Goal: Information Seeking & Learning: Check status

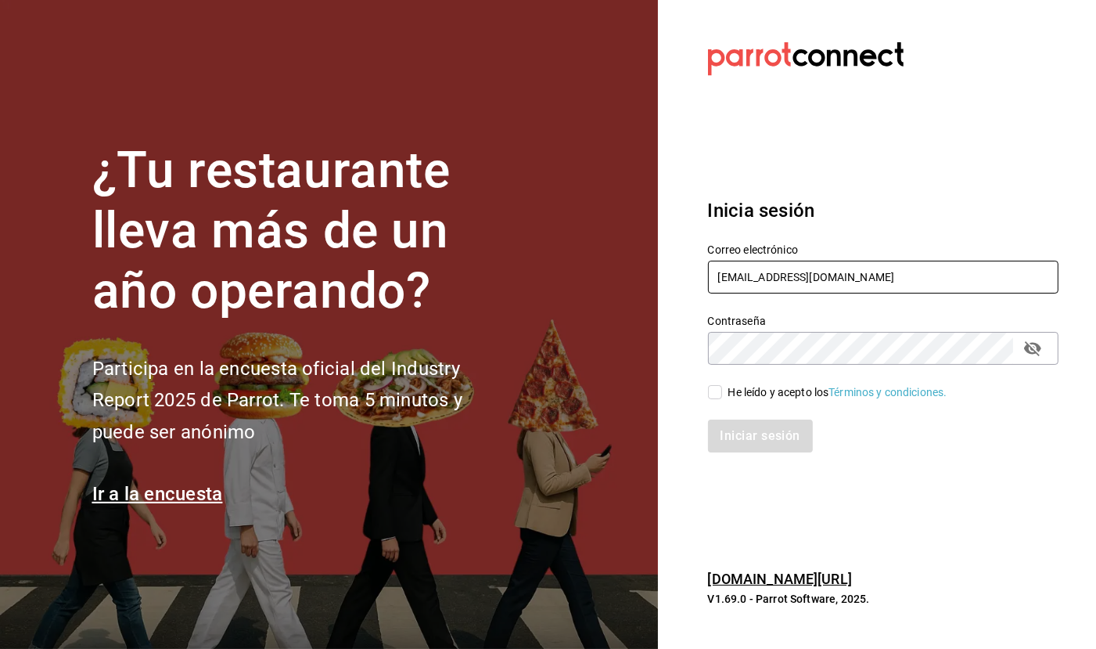
type input "gallardomiguel@gmail.com"
click at [722, 390] on span "He leído y acepto los Términos y condiciones." at bounding box center [834, 392] width 225 height 16
click at [722, 390] on input "He leído y acepto los Términos y condiciones." at bounding box center [715, 392] width 14 height 14
checkbox input "true"
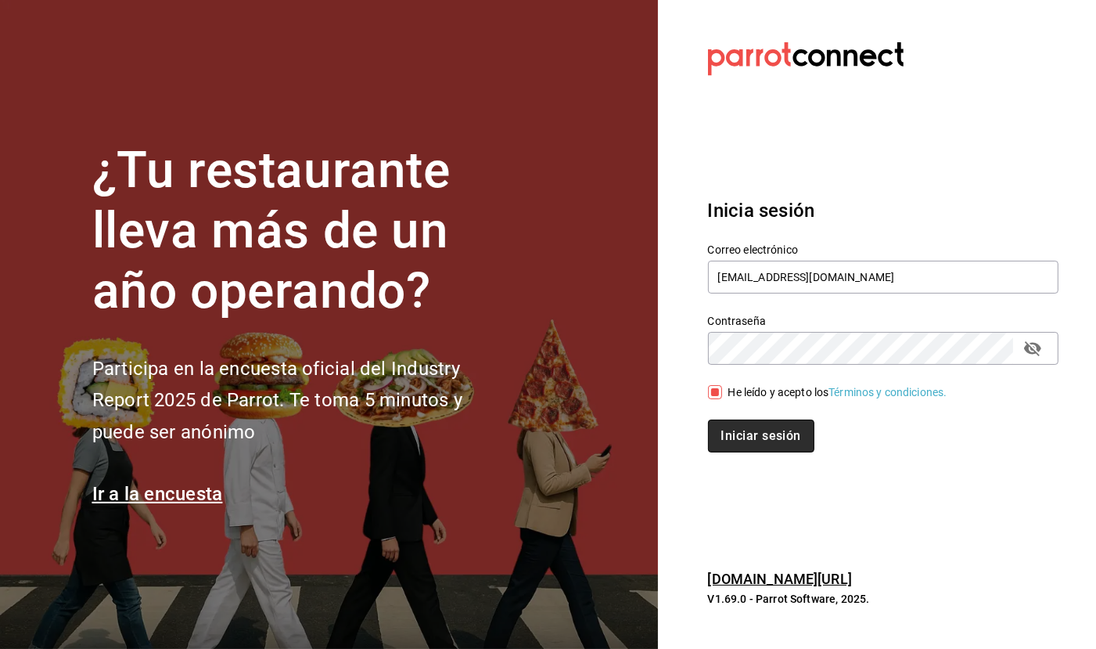
click at [747, 430] on button "Iniciar sesión" at bounding box center [761, 435] width 106 height 33
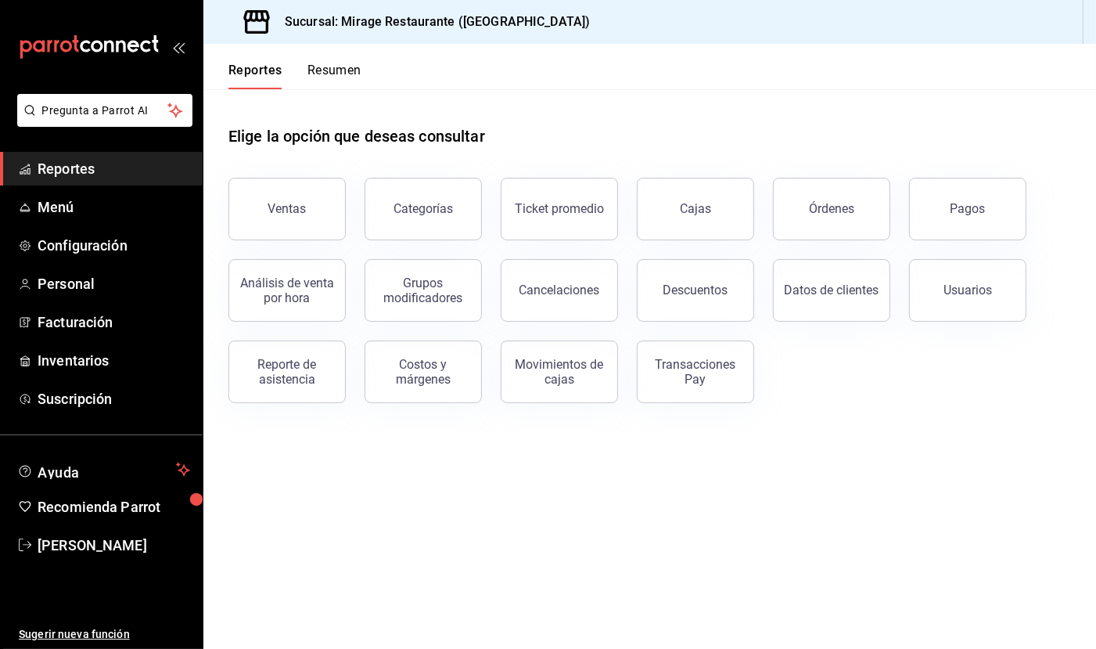
click at [343, 56] on div "Reportes Resumen" at bounding box center [282, 66] width 158 height 45
click at [340, 70] on button "Resumen" at bounding box center [335, 76] width 54 height 27
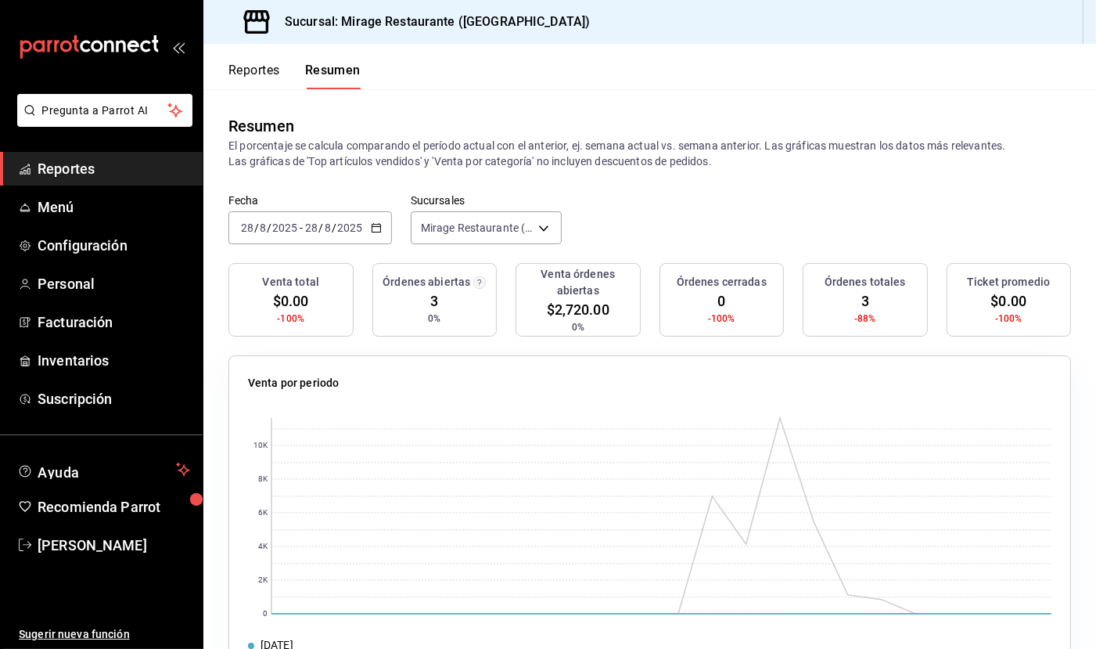
click at [344, 223] on input "2025" at bounding box center [349, 227] width 27 height 13
click at [311, 304] on span "Ayer" at bounding box center [302, 310] width 121 height 16
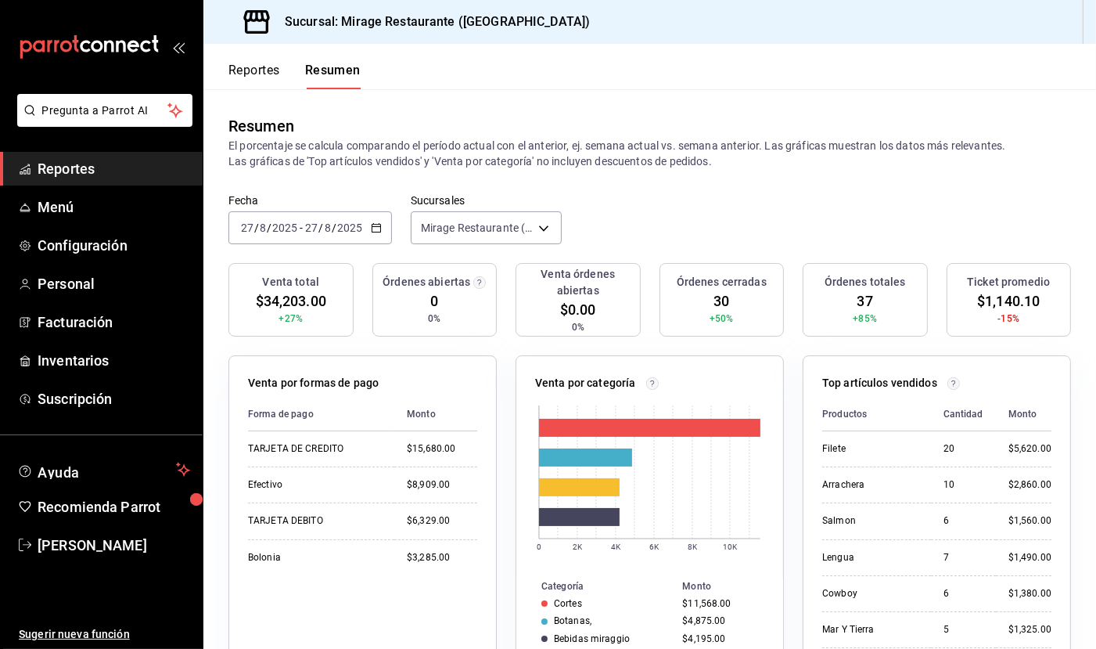
click at [365, 228] on div "[DATE] [DATE] - [DATE] [DATE]" at bounding box center [310, 227] width 164 height 33
click at [318, 275] on span "Hoy" at bounding box center [302, 275] width 121 height 16
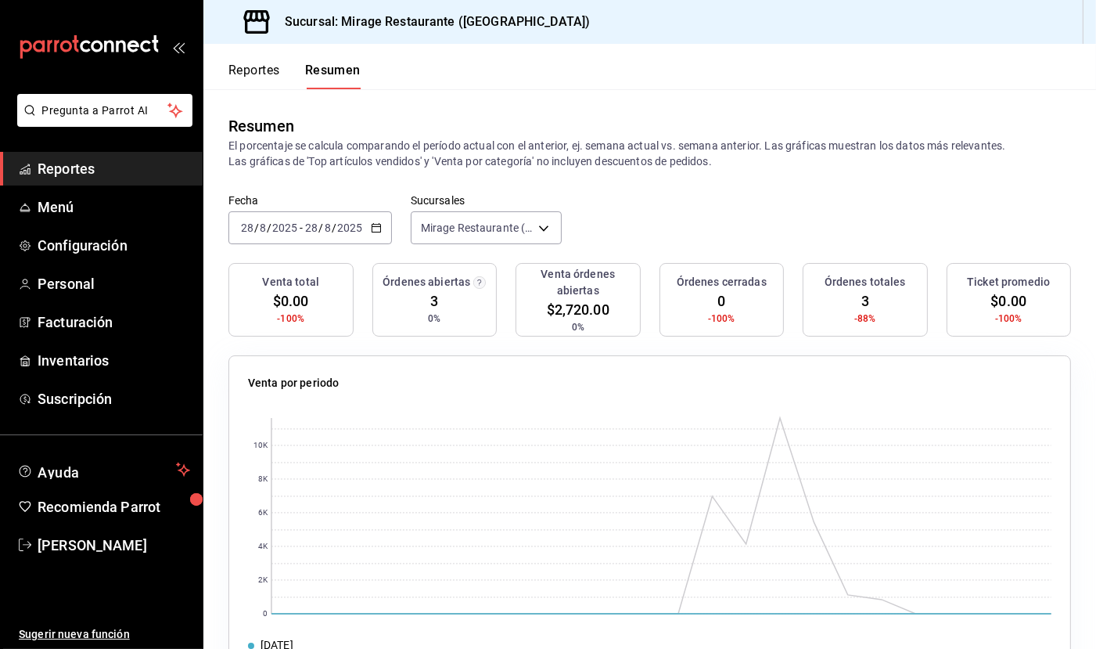
click at [583, 299] on span "$2,720.00" at bounding box center [578, 309] width 63 height 21
click at [440, 296] on div "Órdenes abiertas 3 0%" at bounding box center [434, 300] width 125 height 74
click at [430, 305] on span "3" at bounding box center [434, 300] width 8 height 21
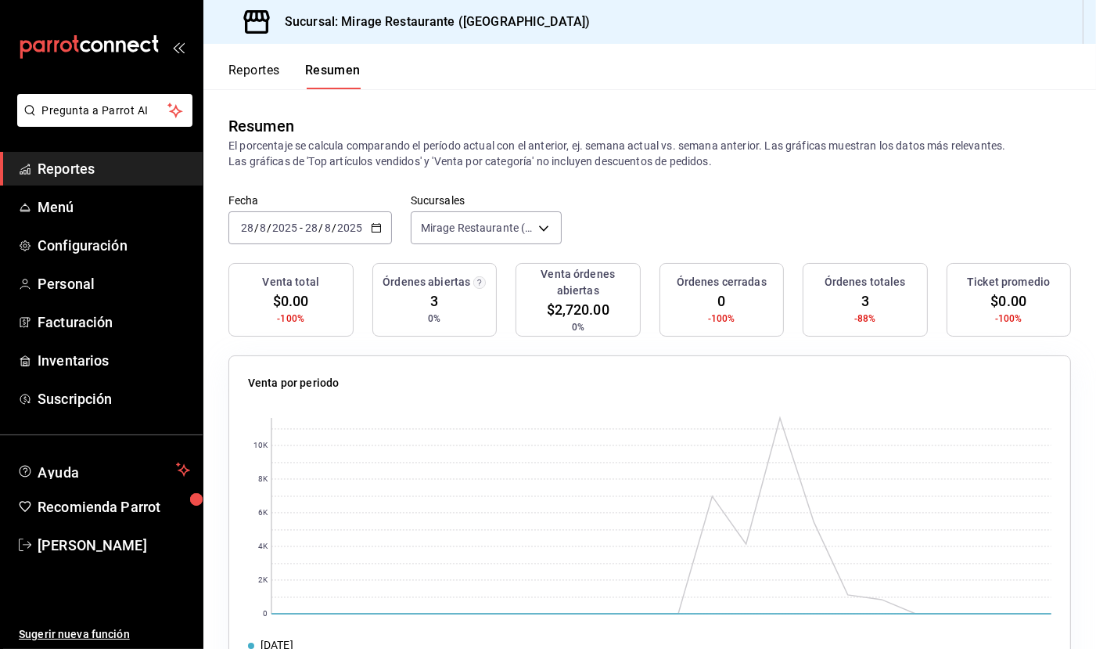
click at [430, 305] on span "3" at bounding box center [434, 300] width 8 height 21
click at [570, 311] on span "$2,720.00" at bounding box center [578, 309] width 63 height 21
click at [435, 297] on span "3" at bounding box center [434, 300] width 8 height 21
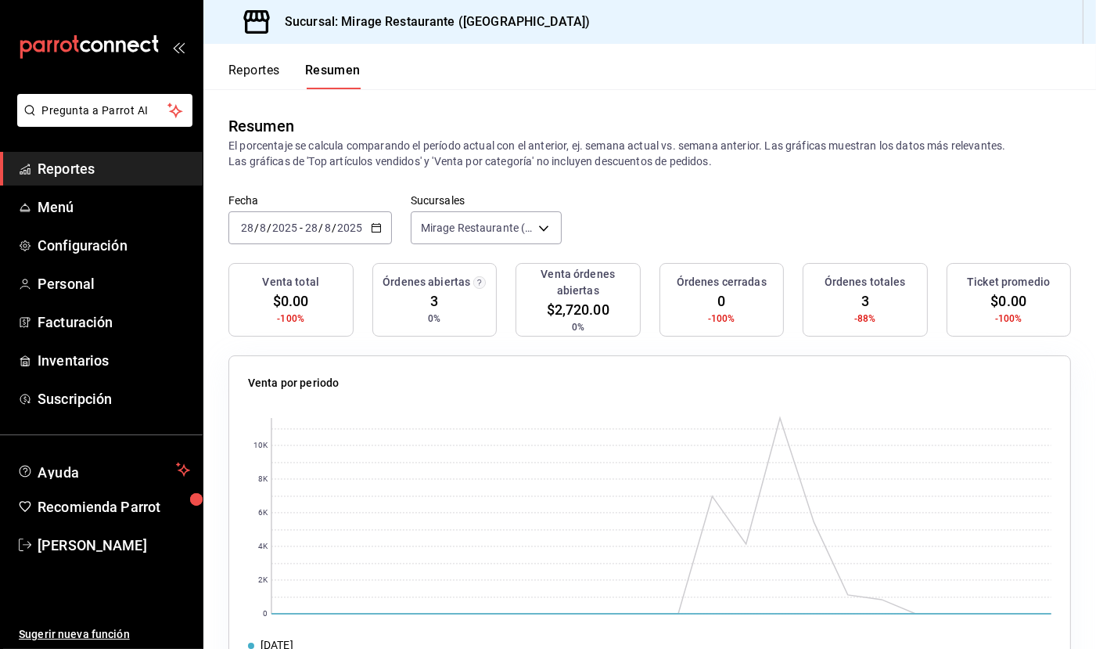
click at [435, 297] on span "3" at bounding box center [434, 300] width 8 height 21
click at [574, 304] on span "$2,720.00" at bounding box center [578, 309] width 63 height 21
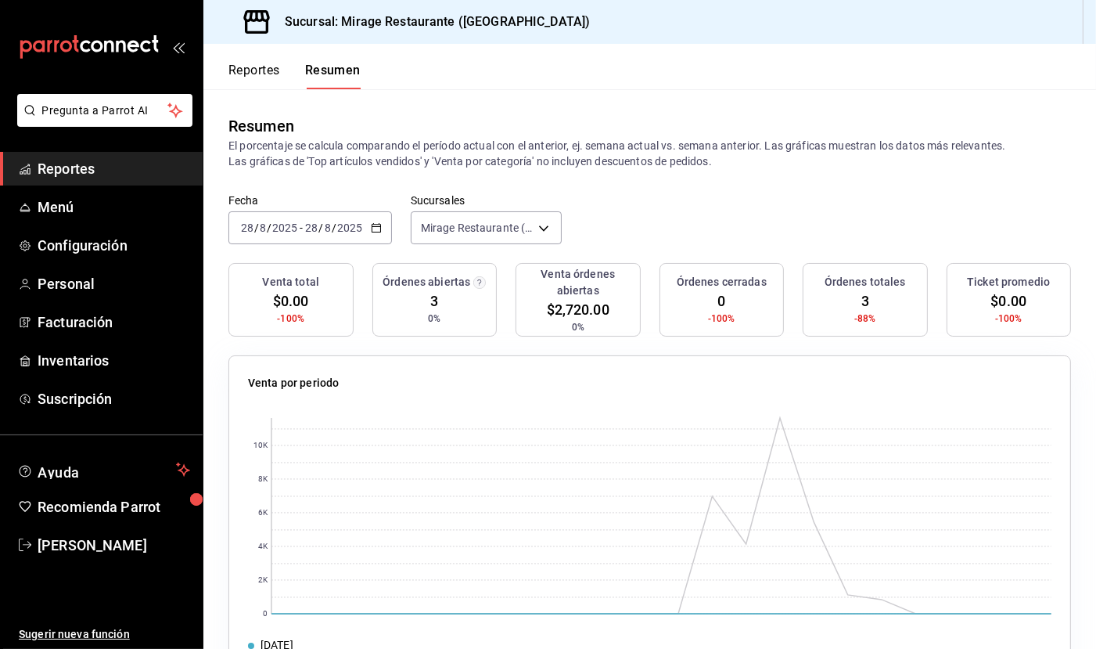
click at [574, 304] on span "$2,720.00" at bounding box center [578, 309] width 63 height 21
click at [260, 66] on button "Reportes" at bounding box center [254, 76] width 52 height 27
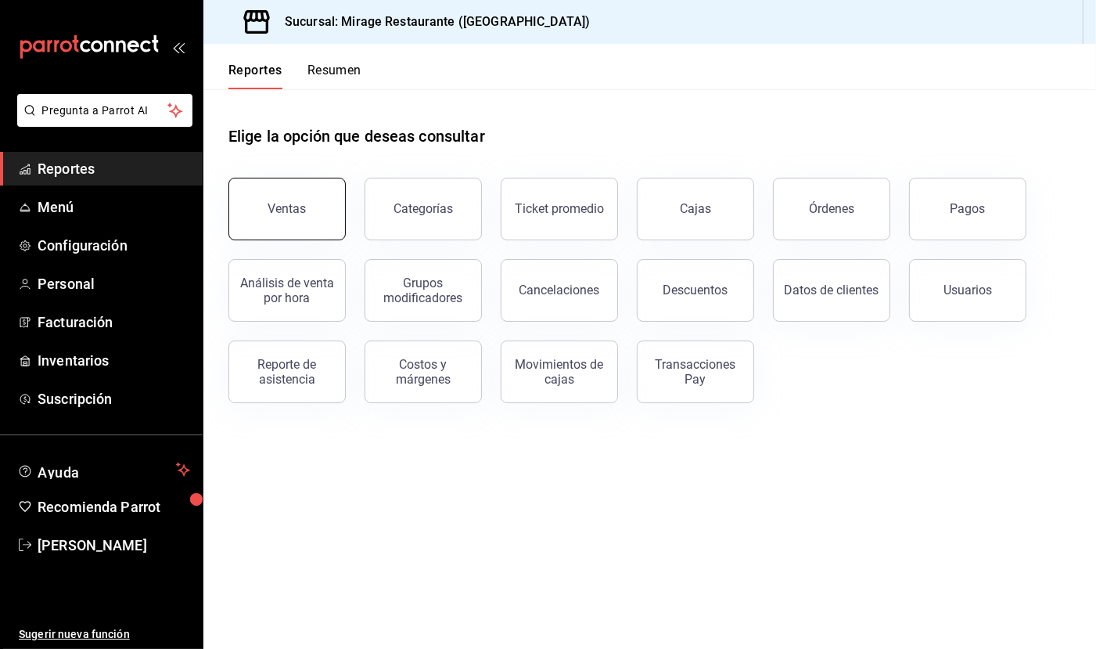
click at [291, 209] on div "Ventas" at bounding box center [287, 208] width 38 height 15
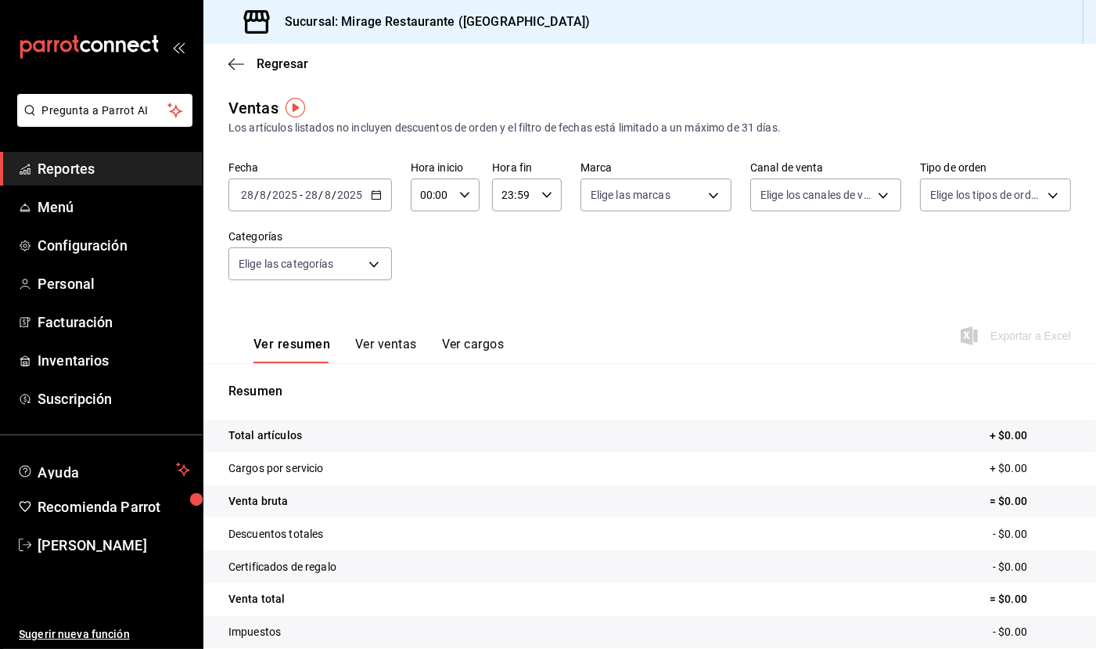
click at [398, 343] on button "Ver ventas" at bounding box center [386, 349] width 62 height 27
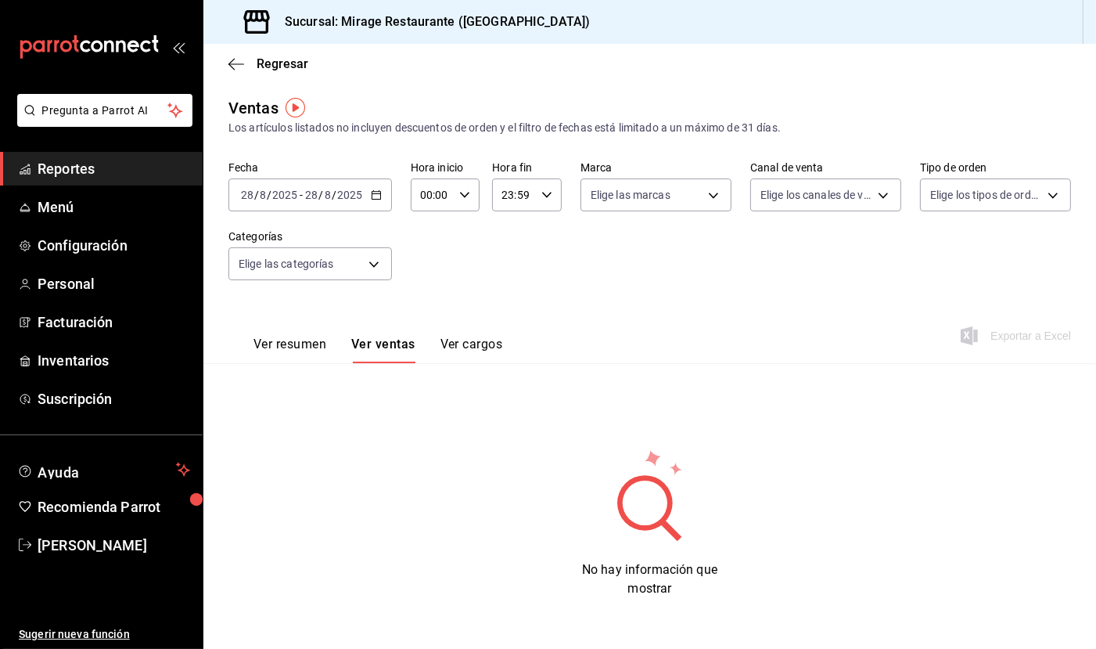
click at [300, 348] on button "Ver resumen" at bounding box center [290, 349] width 73 height 27
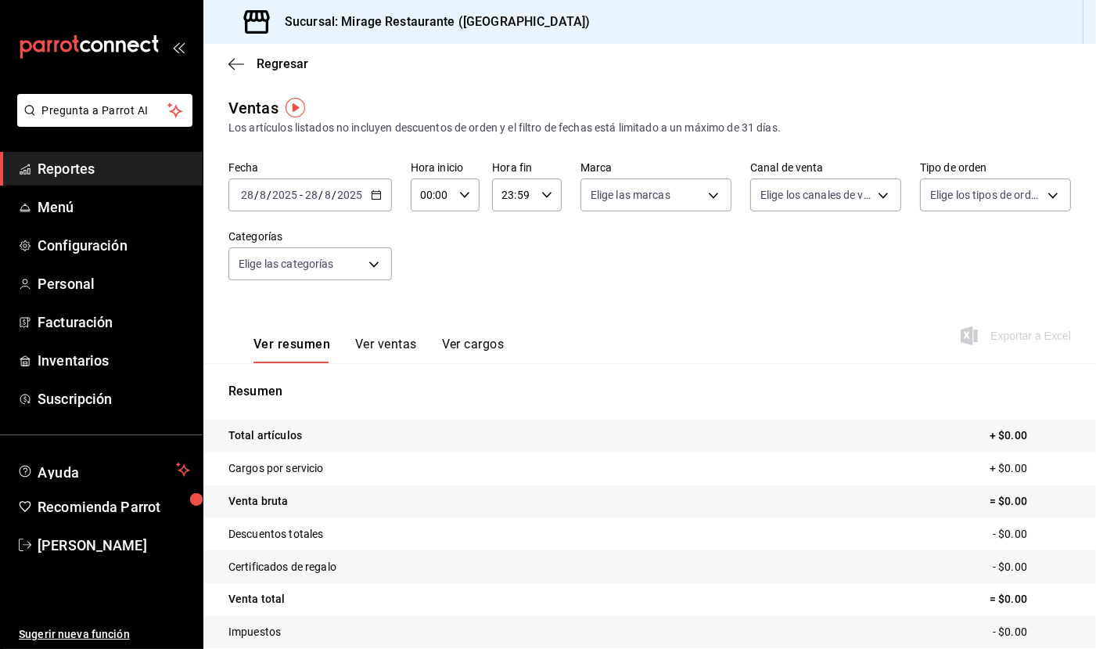
click at [372, 350] on button "Ver ventas" at bounding box center [386, 349] width 62 height 27
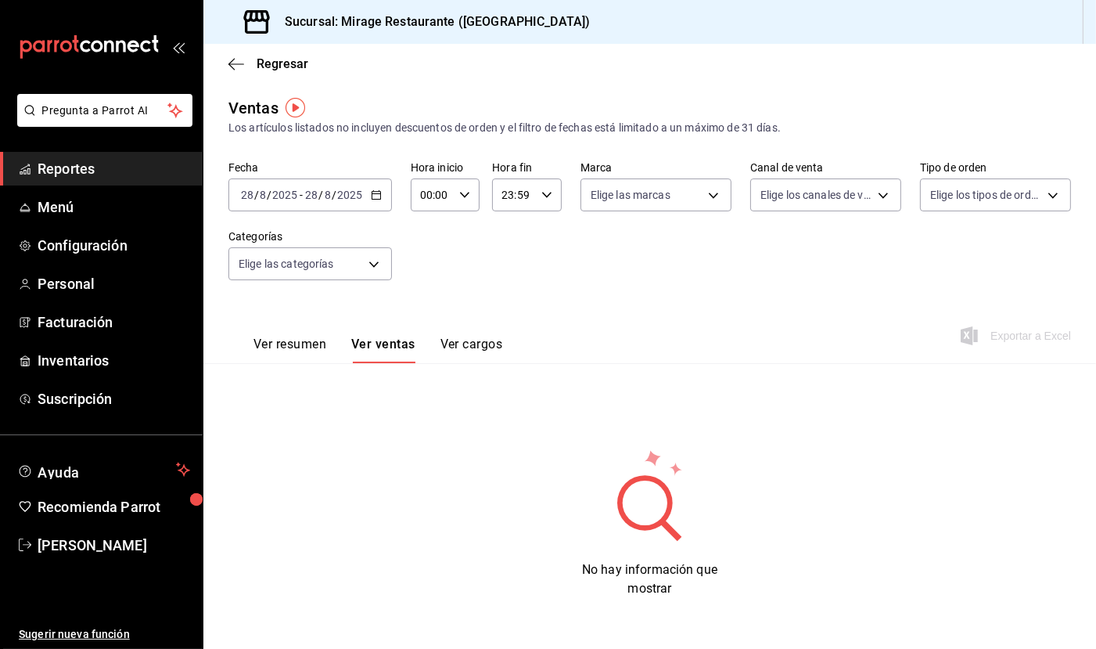
click at [310, 336] on button "Ver resumen" at bounding box center [290, 349] width 73 height 27
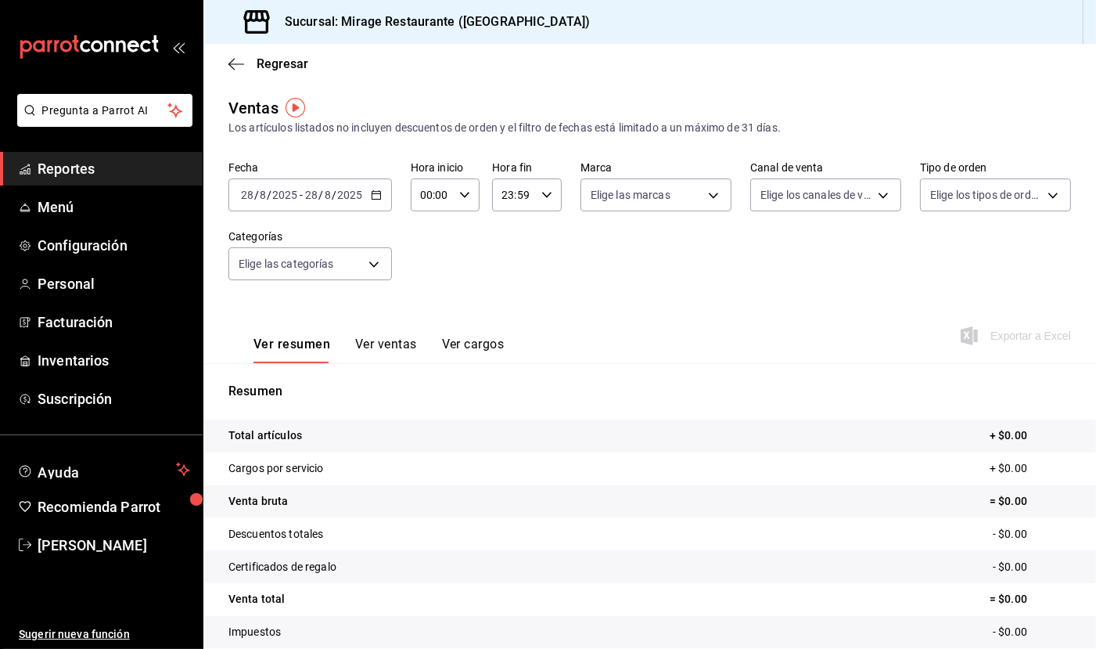
click at [290, 77] on div "Regresar" at bounding box center [649, 64] width 893 height 40
click at [288, 64] on span "Regresar" at bounding box center [283, 63] width 52 height 15
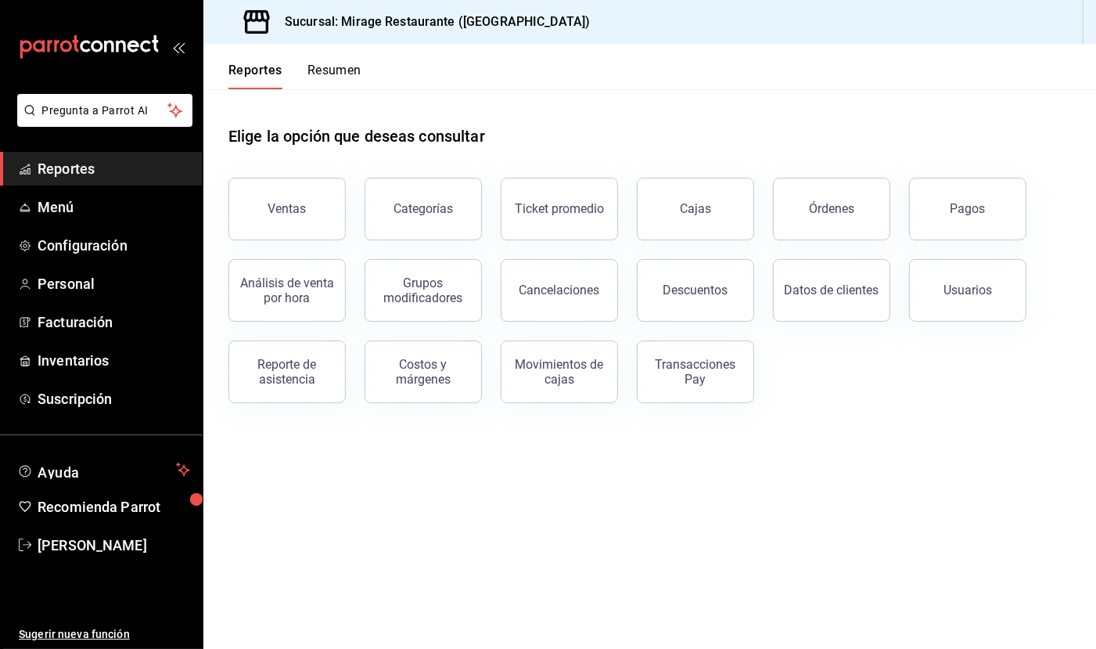
click at [324, 70] on button "Resumen" at bounding box center [335, 76] width 54 height 27
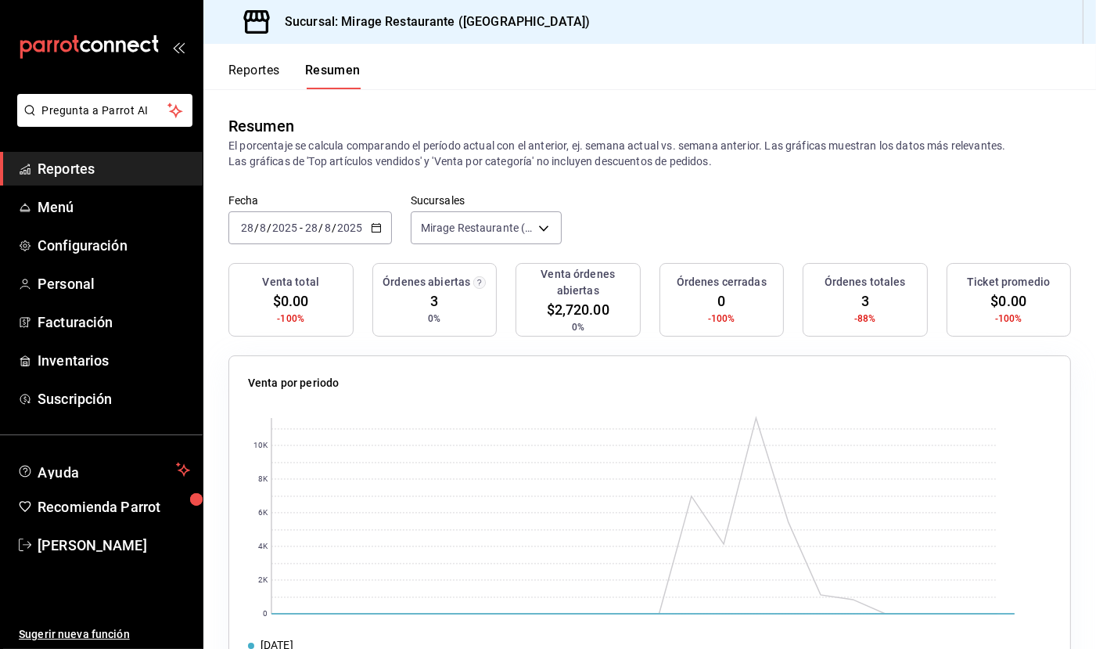
click at [272, 69] on button "Reportes" at bounding box center [254, 76] width 52 height 27
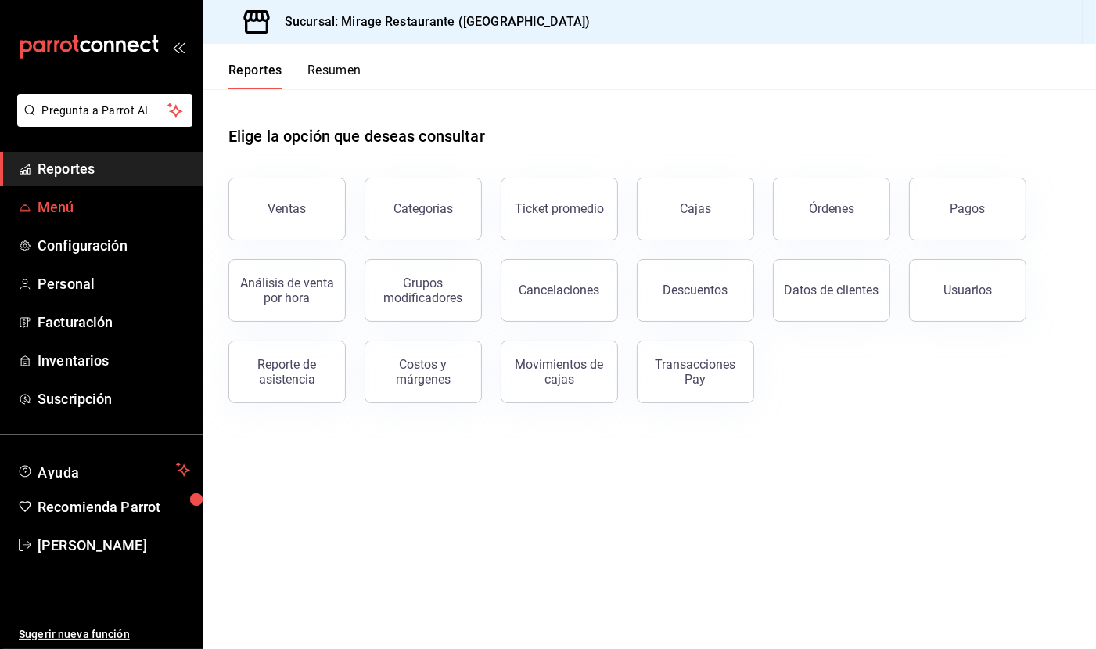
click at [68, 202] on span "Menú" at bounding box center [114, 206] width 153 height 21
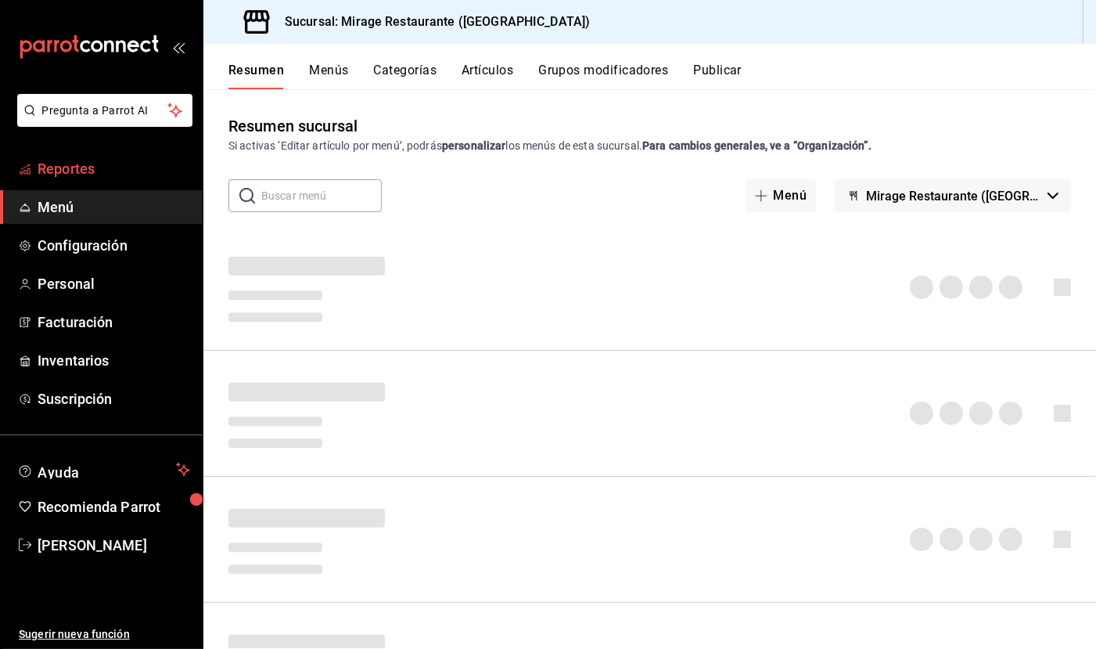
click at [85, 174] on span "Reportes" at bounding box center [114, 168] width 153 height 21
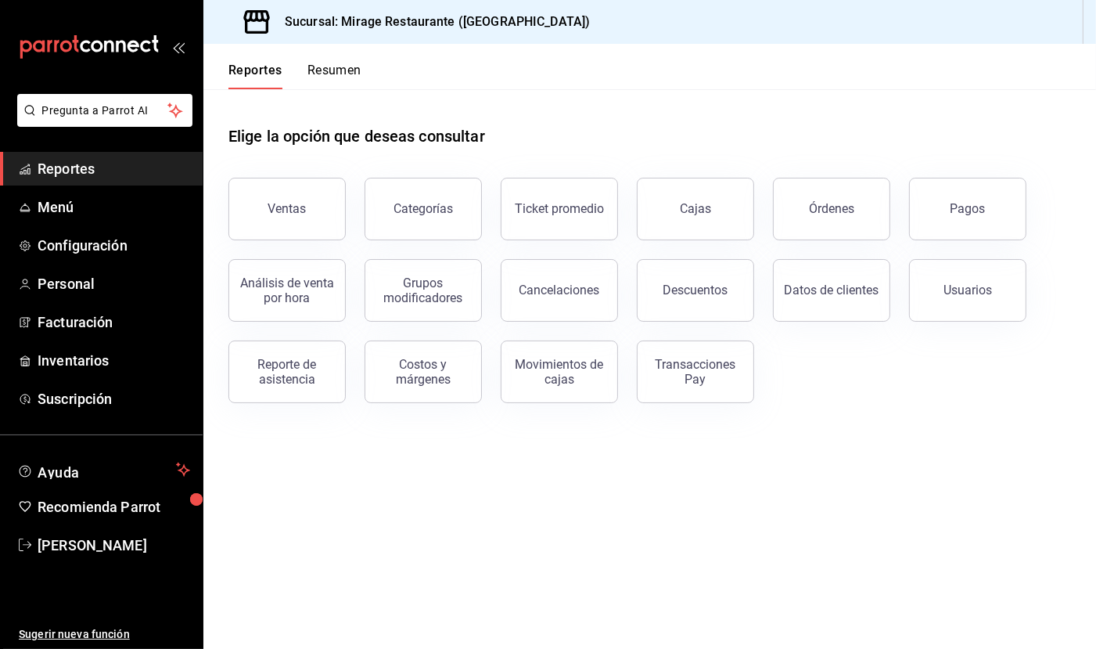
click at [356, 70] on button "Resumen" at bounding box center [335, 76] width 54 height 27
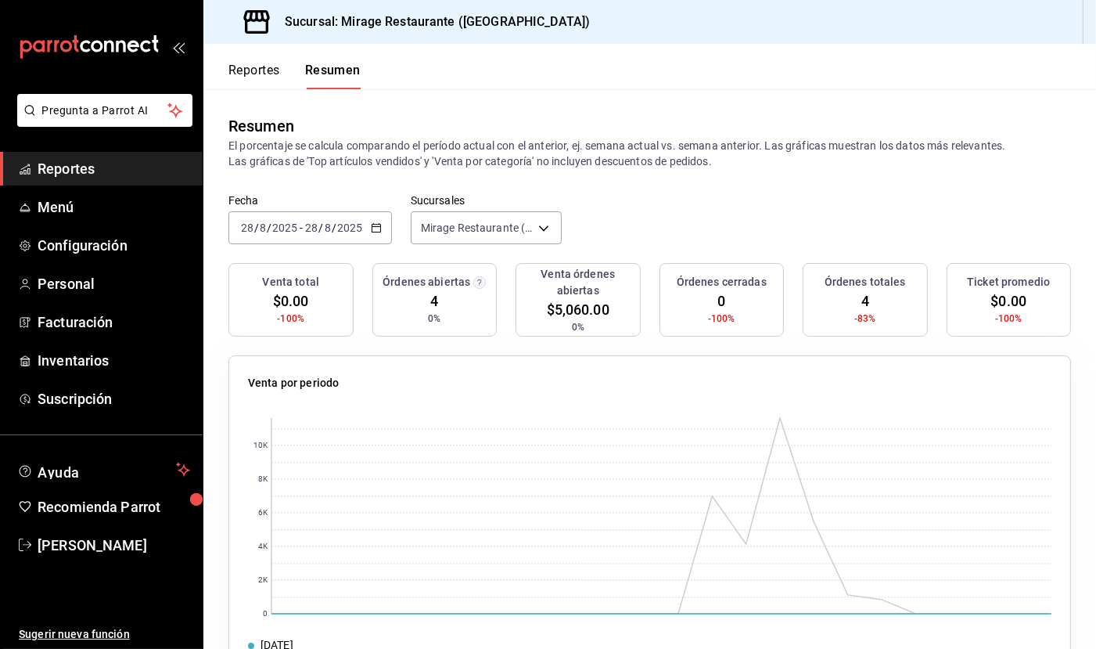
click at [437, 296] on span "4" at bounding box center [434, 300] width 8 height 21
